Goal: Information Seeking & Learning: Learn about a topic

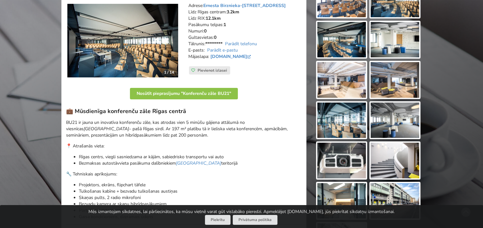
scroll to position [64, 0]
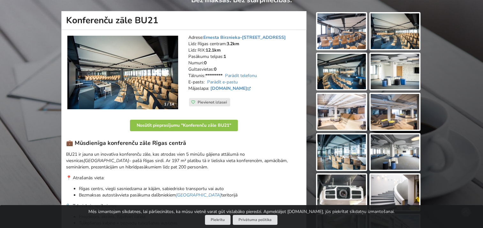
drag, startPoint x: 168, startPoint y: 21, endPoint x: 65, endPoint y: 17, distance: 103.1
click at [65, 17] on h1 "Konferenču zāle BU21" at bounding box center [183, 20] width 245 height 19
copy h1 "Konferenču zāle BU21"
drag, startPoint x: 276, startPoint y: 37, endPoint x: 204, endPoint y: 37, distance: 71.1
click at [204, 37] on address "Adrese: [PERSON_NAME] 21, Rīga Līdz Rīgas centram: 3.2km Līdz RIX: 12.1km [GEOG…" at bounding box center [244, 66] width 113 height 64
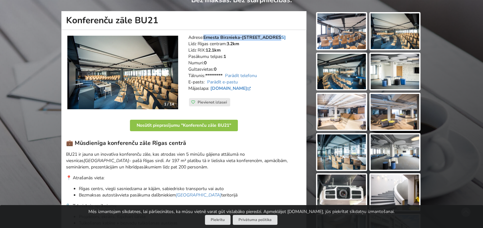
copy link "Ernesta Birznieka-[STREET_ADDRESS]"
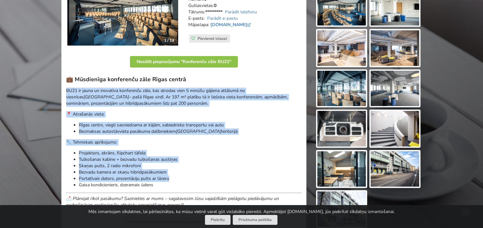
scroll to position [160, 0]
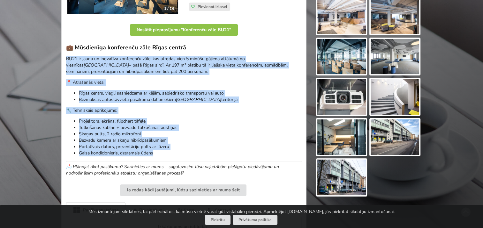
drag, startPoint x: 67, startPoint y: 92, endPoint x: 201, endPoint y: 153, distance: 147.5
click at [201, 153] on div "💼 Mūsdienīga konferenču zāle Rīgas centrā BU21 ir jauna un inovatīva konferenču…" at bounding box center [183, 110] width 235 height 133
copy div "BU21 ir jauna un inovatīva konferenču zāle, kas atrodas vien 5 minūšu gājiena a…"
